Goal: Task Accomplishment & Management: Manage account settings

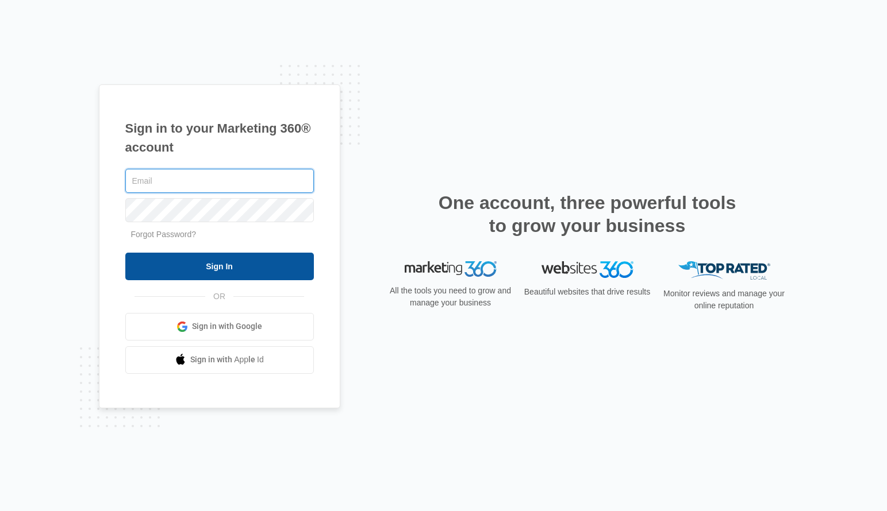
type input "[PERSON_NAME][EMAIL_ADDRESS][PERSON_NAME][DOMAIN_NAME]"
click at [252, 276] on input "Sign In" at bounding box center [219, 267] width 189 height 28
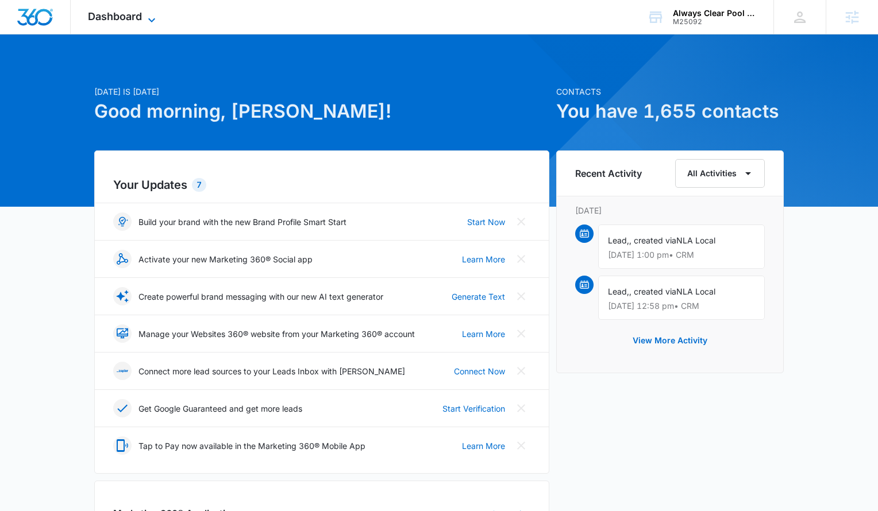
click at [106, 21] on span "Dashboard" at bounding box center [115, 16] width 54 height 12
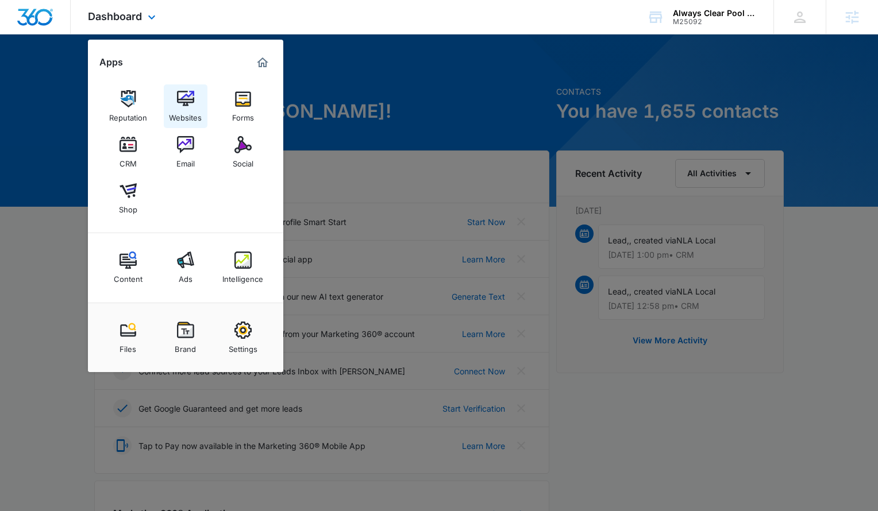
click at [171, 108] on div "Websites" at bounding box center [185, 114] width 33 height 15
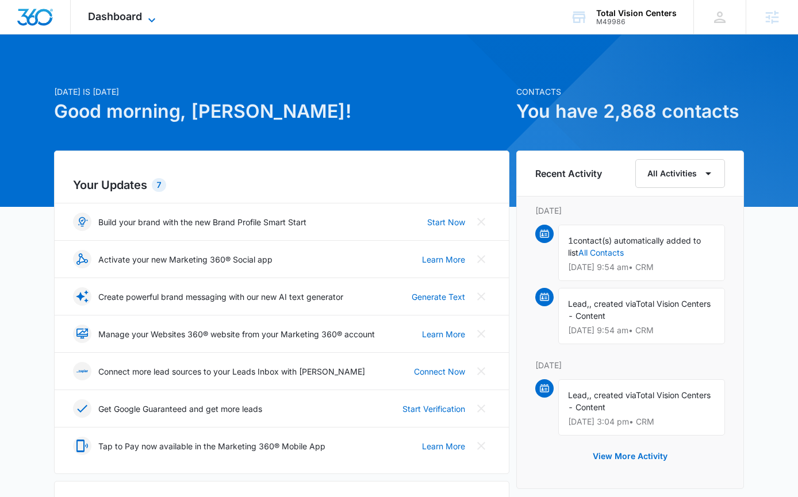
click at [145, 21] on icon at bounding box center [152, 20] width 14 height 14
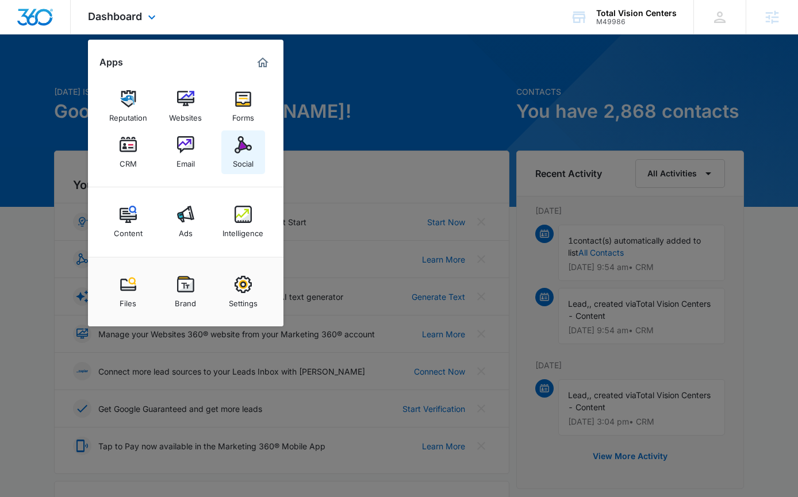
click at [241, 141] on img at bounding box center [242, 144] width 17 height 17
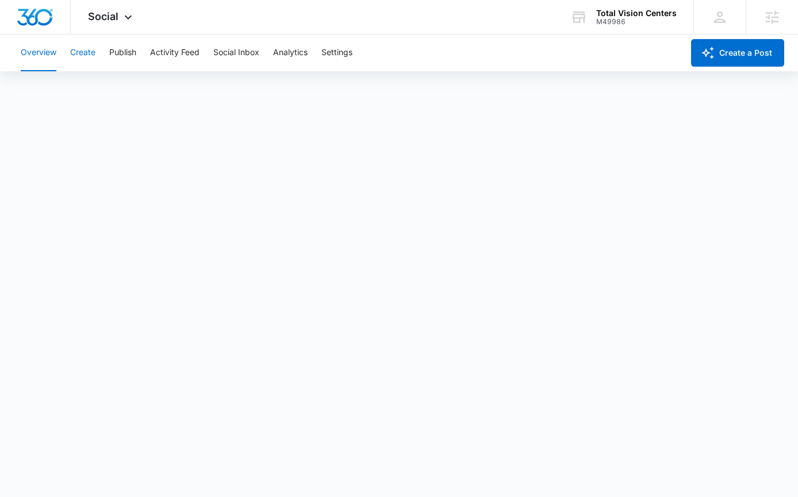
click at [86, 55] on button "Create" at bounding box center [82, 52] width 25 height 37
click at [111, 55] on button "Publish" at bounding box center [122, 52] width 27 height 37
click at [78, 94] on button "Schedules" at bounding box center [87, 88] width 39 height 32
click at [82, 53] on button "Create" at bounding box center [82, 52] width 25 height 37
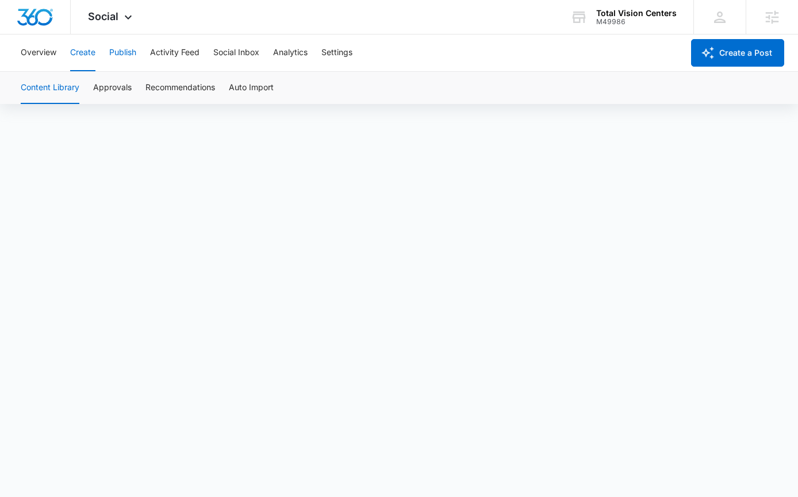
click at [118, 58] on button "Publish" at bounding box center [122, 52] width 27 height 37
click at [84, 88] on button "Schedules" at bounding box center [87, 88] width 39 height 32
